Goal: Task Accomplishment & Management: Use online tool/utility

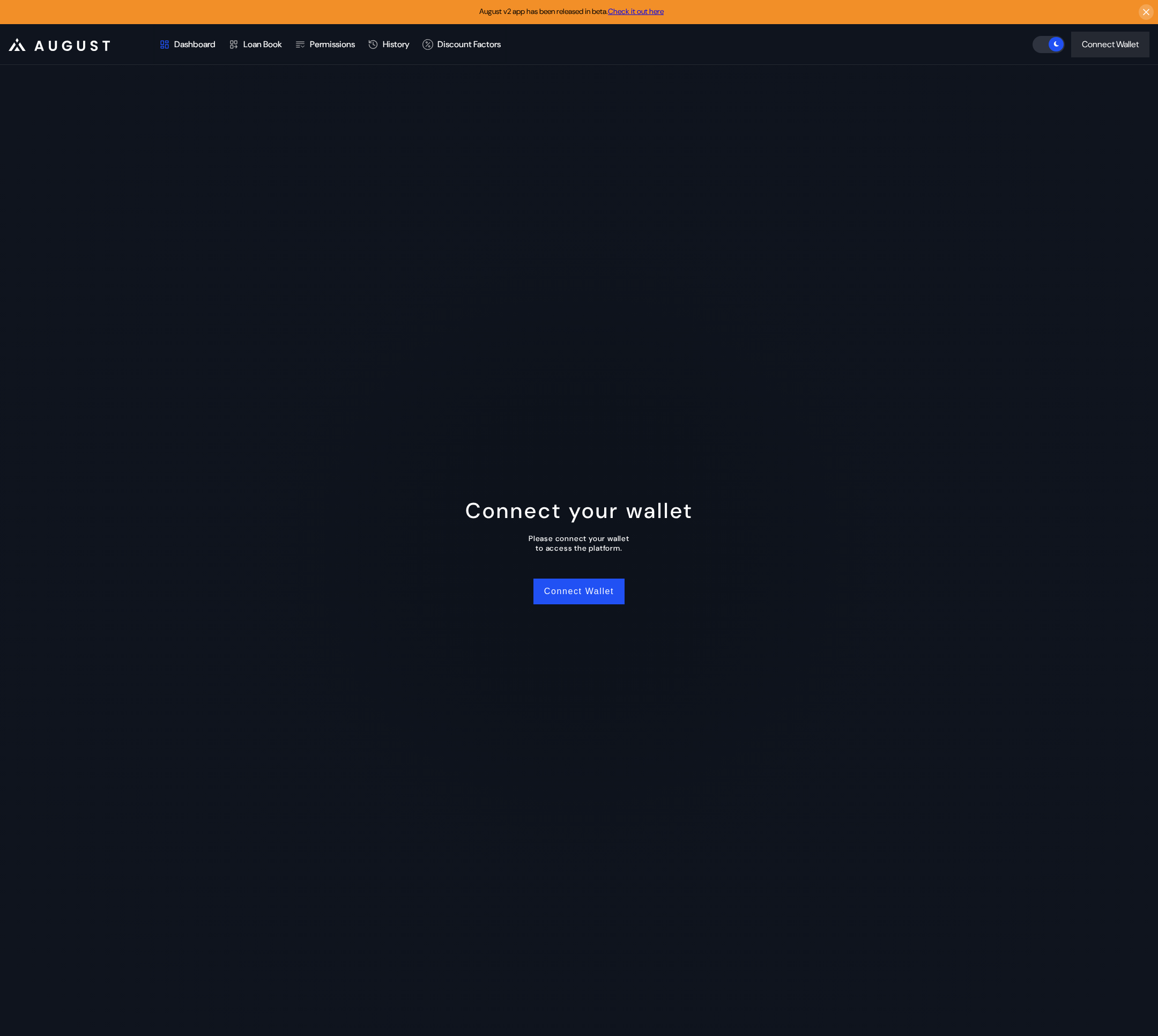
click at [949, 150] on div "Connect your wallet Please connect your wallet to access the platform. Connect …" at bounding box center [579, 550] width 1158 height 971
click at [1098, 43] on div "Connect Wallet" at bounding box center [1110, 44] width 57 height 11
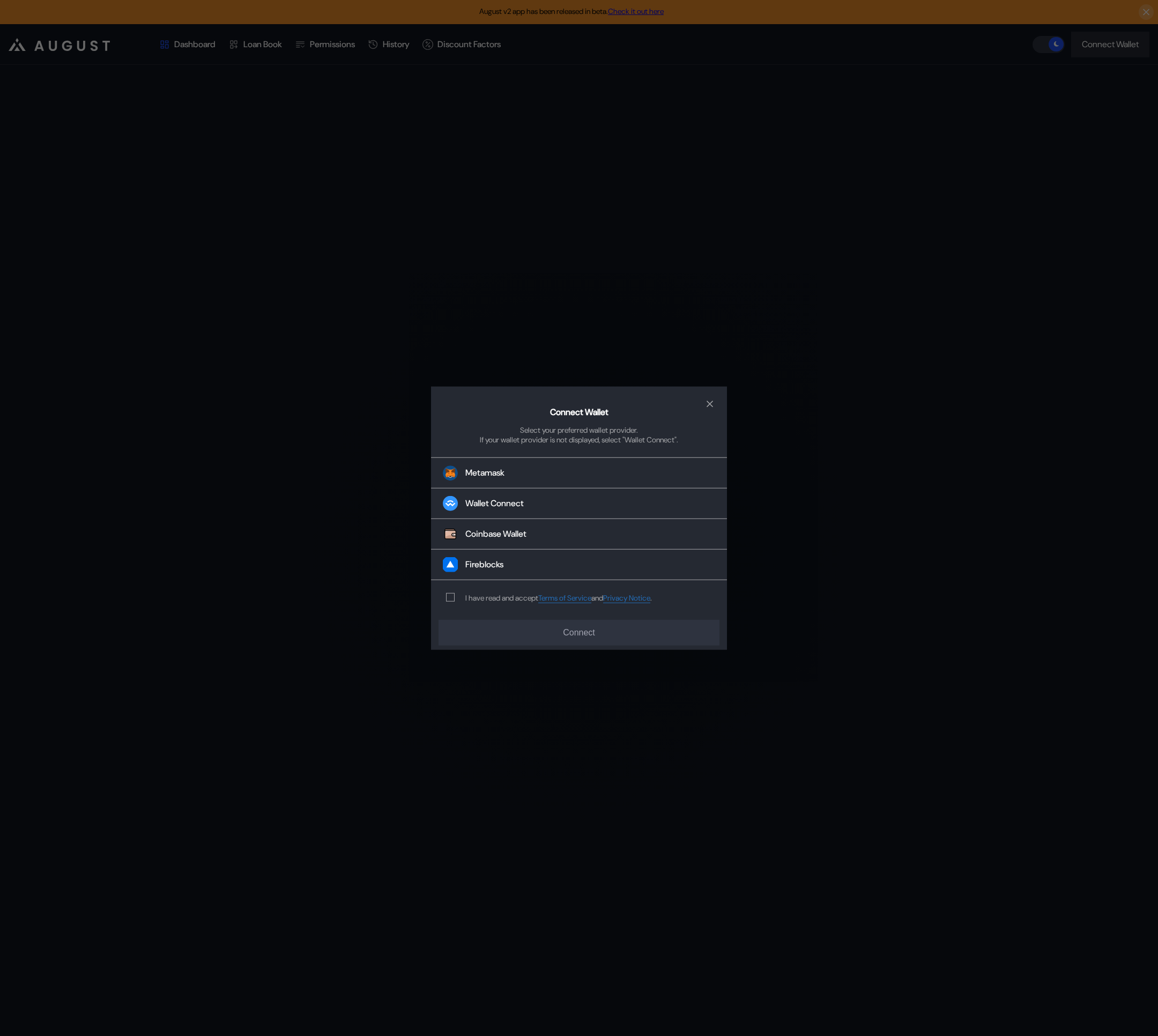
click at [828, 236] on div "Connect Wallet Select your preferred wallet provider. If your wallet provider i…" at bounding box center [579, 518] width 1158 height 1036
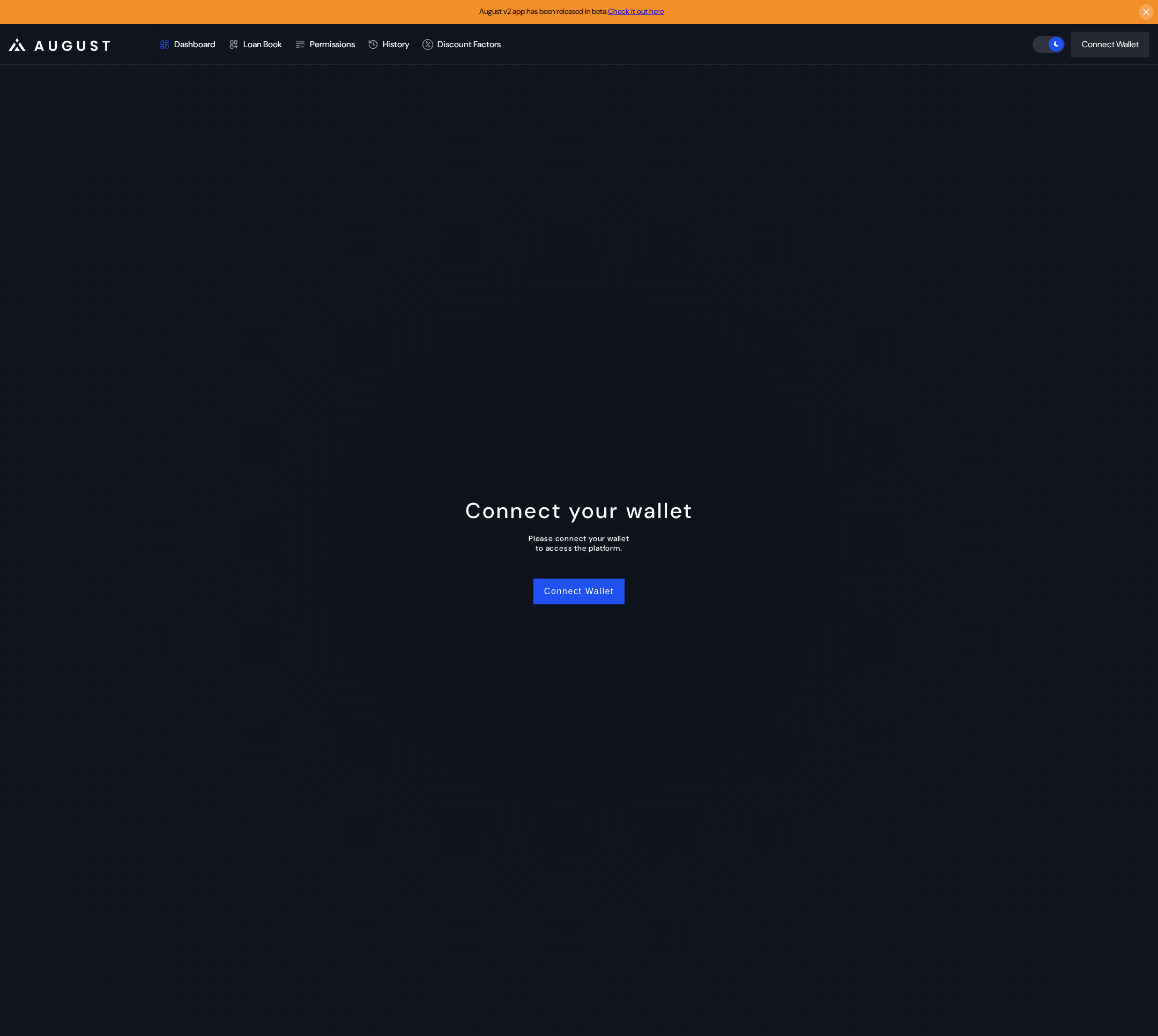
click at [475, 489] on div "Connect your wallet Please connect your wallet to access the platform. Connect …" at bounding box center [579, 550] width 1158 height 971
click at [560, 595] on button "Connect Wallet" at bounding box center [579, 591] width 91 height 26
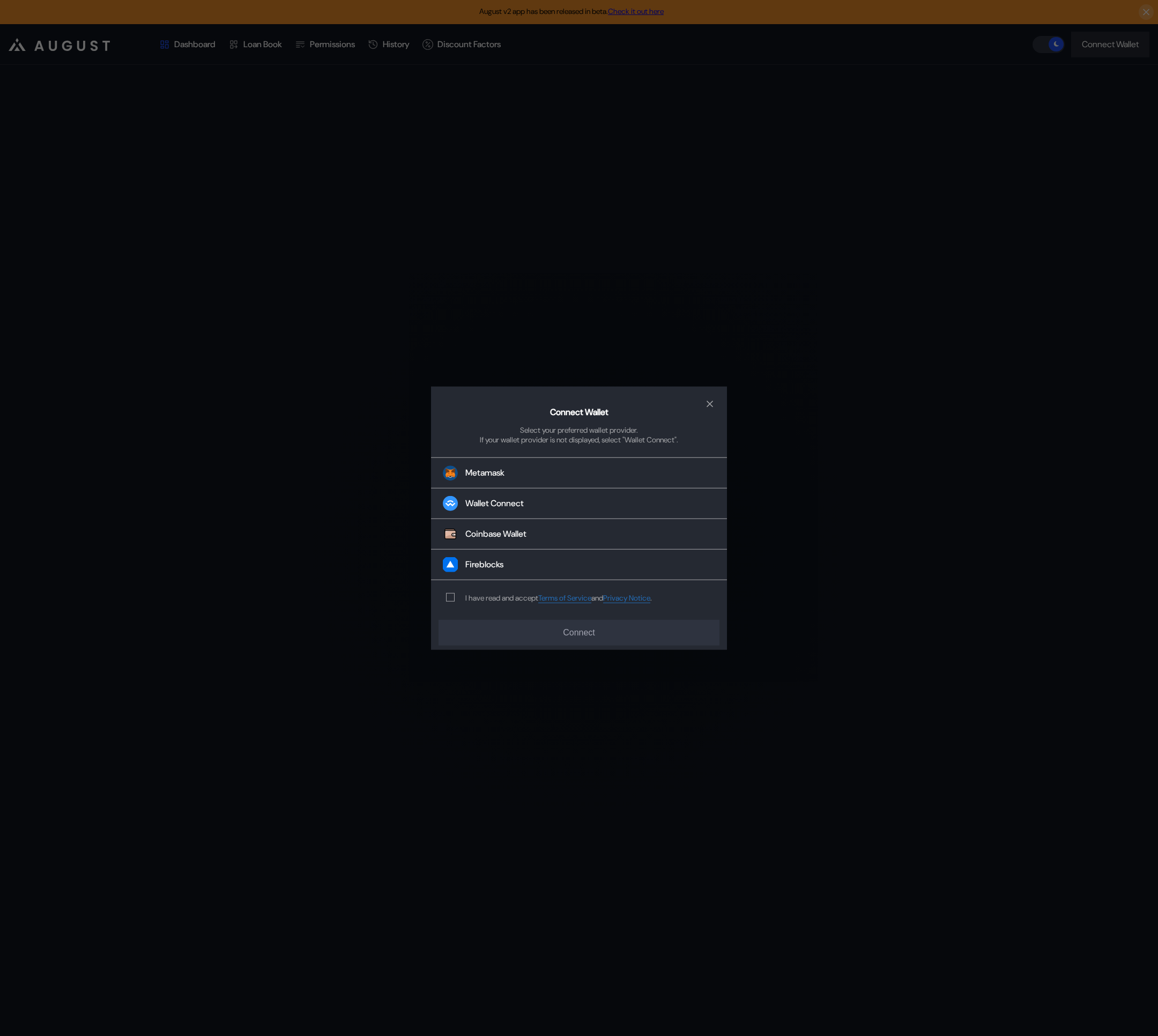
click at [856, 410] on div "Connect Wallet Select your preferred wallet provider. If your wallet provider i…" at bounding box center [579, 518] width 1158 height 1036
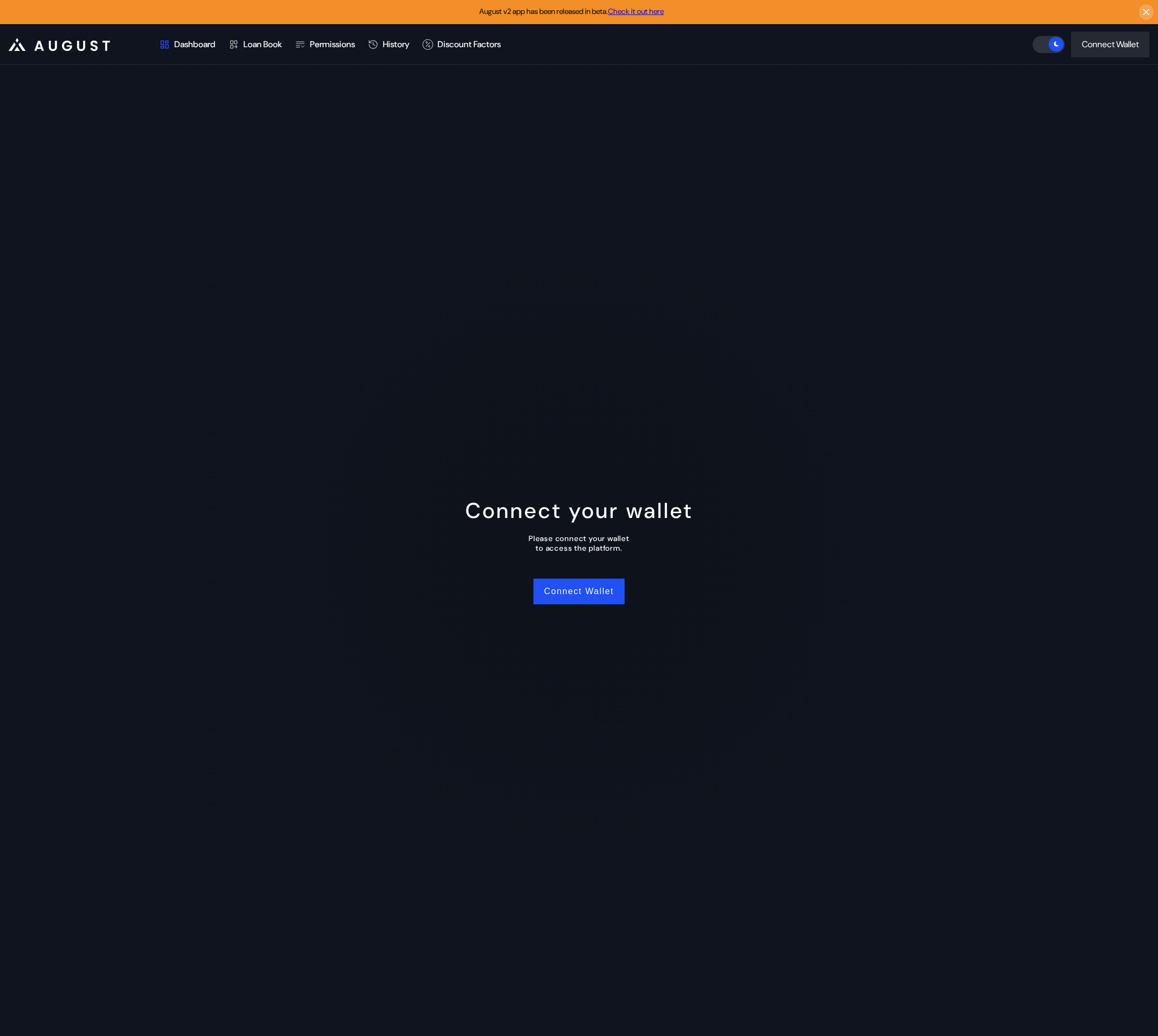
click at [70, 43] on icon at bounding box center [67, 45] width 10 height 10
click at [645, 9] on link "Check it out here" at bounding box center [636, 11] width 56 height 9
